Goal: Task Accomplishment & Management: Use online tool/utility

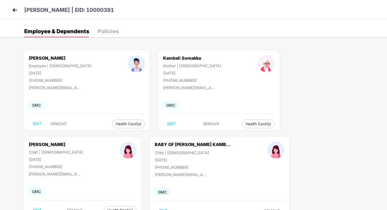
scroll to position [20, 0]
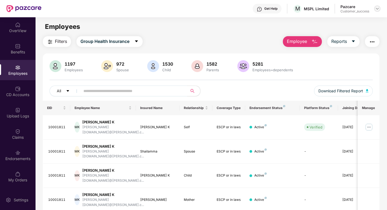
click at [376, 9] on img at bounding box center [377, 8] width 4 height 4
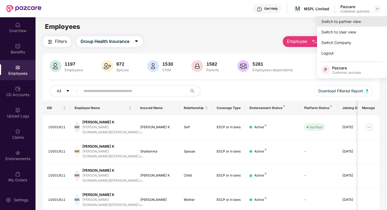
click at [350, 19] on div "Switch to partner view" at bounding box center [352, 21] width 70 height 11
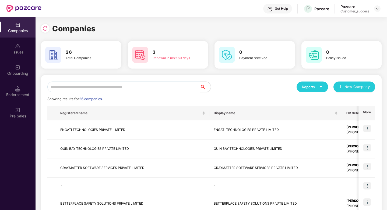
click at [14, 74] on div "Onboarding" at bounding box center [18, 73] width 36 height 5
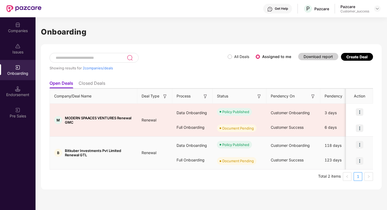
click at [357, 161] on img at bounding box center [360, 161] width 8 height 8
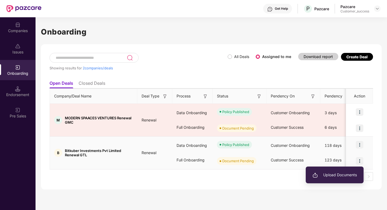
click at [347, 170] on li "Upload Documents" at bounding box center [335, 174] width 58 height 11
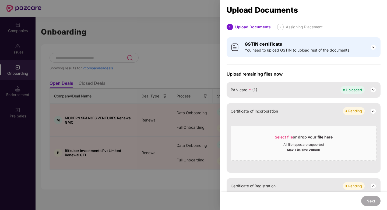
click at [181, 58] on div at bounding box center [193, 105] width 387 height 210
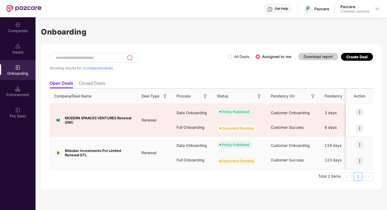
click at [361, 145] on img at bounding box center [360, 145] width 8 height 8
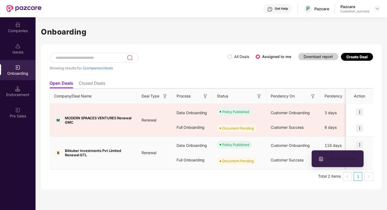
click at [353, 158] on span "View Document" at bounding box center [338, 158] width 39 height 6
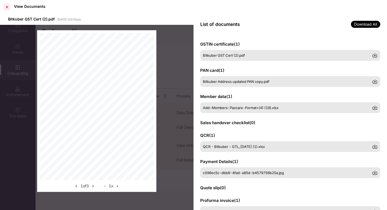
click at [7, 6] on div at bounding box center [7, 7] width 9 height 9
